Goal: Task Accomplishment & Management: Manage account settings

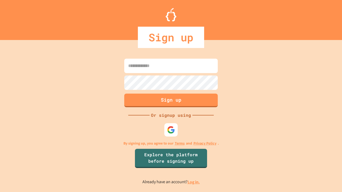
click at [194, 182] on link "Log in." at bounding box center [194, 183] width 12 height 6
